Goal: Navigation & Orientation: Find specific page/section

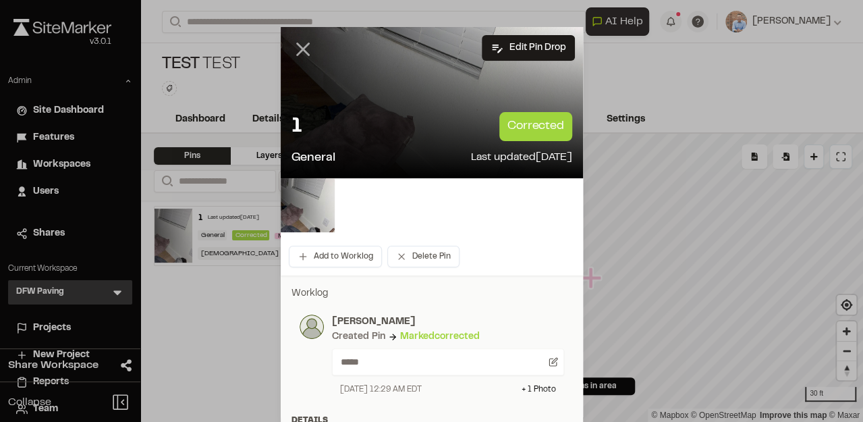
click at [294, 47] on icon at bounding box center [302, 49] width 23 height 23
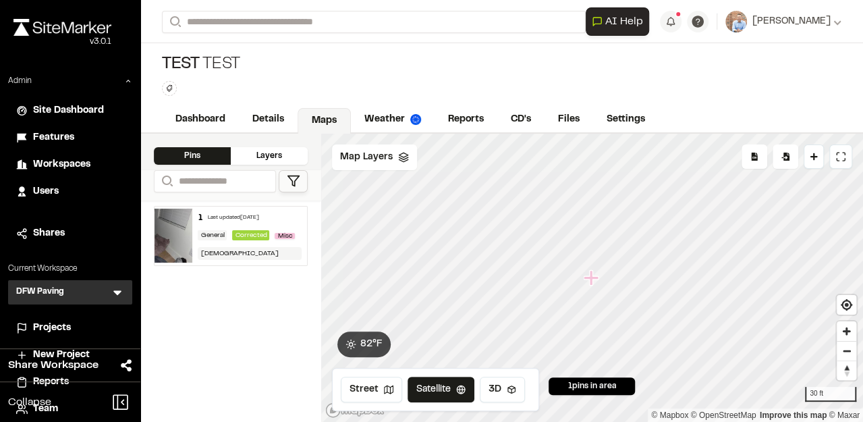
click at [171, 244] on img at bounding box center [174, 236] width 38 height 54
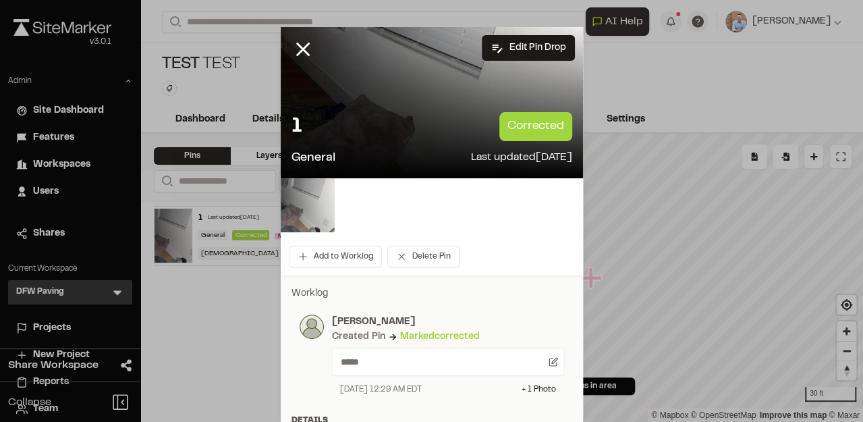
click at [298, 215] on img at bounding box center [308, 205] width 54 height 54
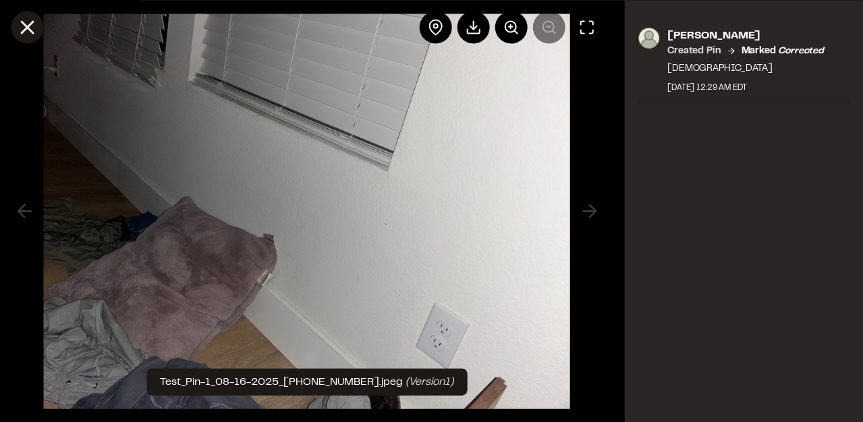
click at [32, 28] on icon at bounding box center [27, 27] width 23 height 23
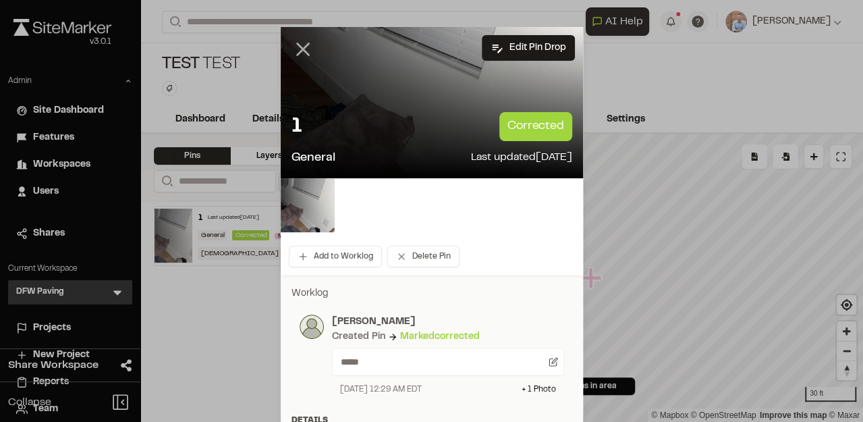
click at [298, 54] on icon at bounding box center [302, 49] width 23 height 23
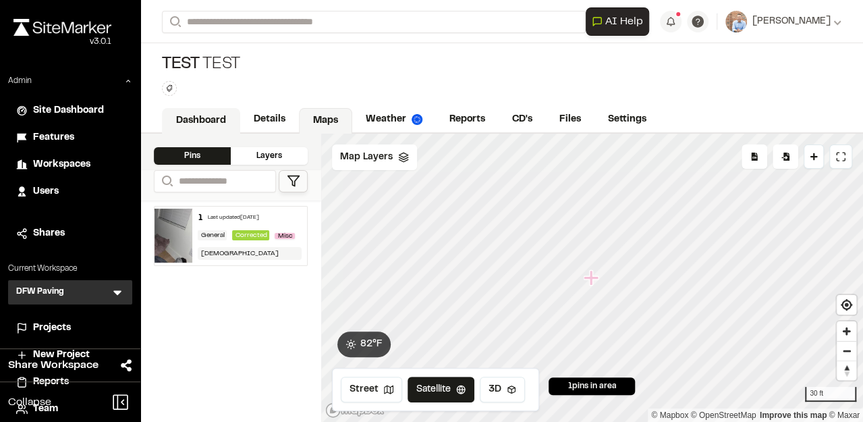
click at [211, 114] on link "Dashboard" at bounding box center [201, 121] width 78 height 26
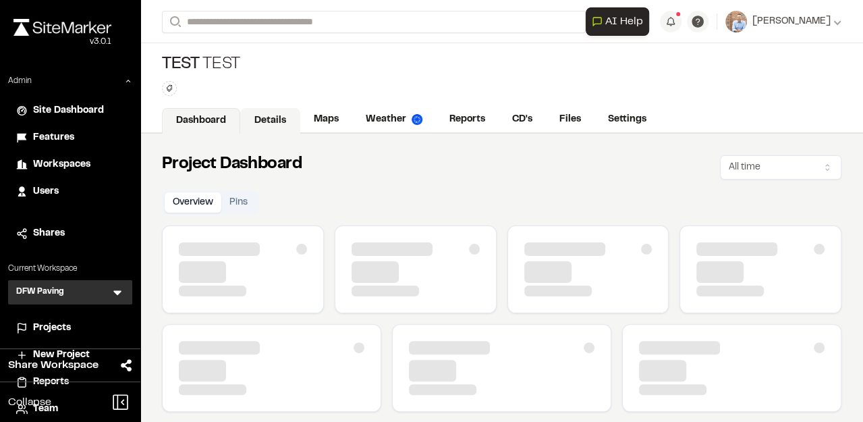
click at [290, 126] on link "Details" at bounding box center [270, 121] width 60 height 26
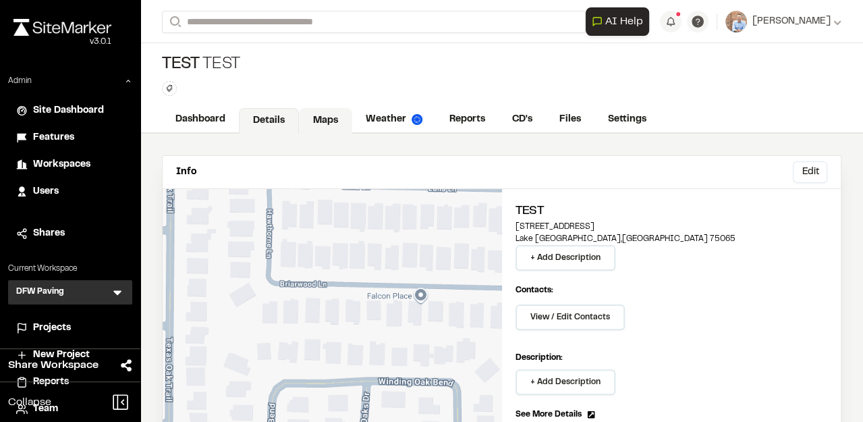
click at [327, 117] on link "Maps" at bounding box center [325, 121] width 53 height 26
